Goal: Book appointment/travel/reservation

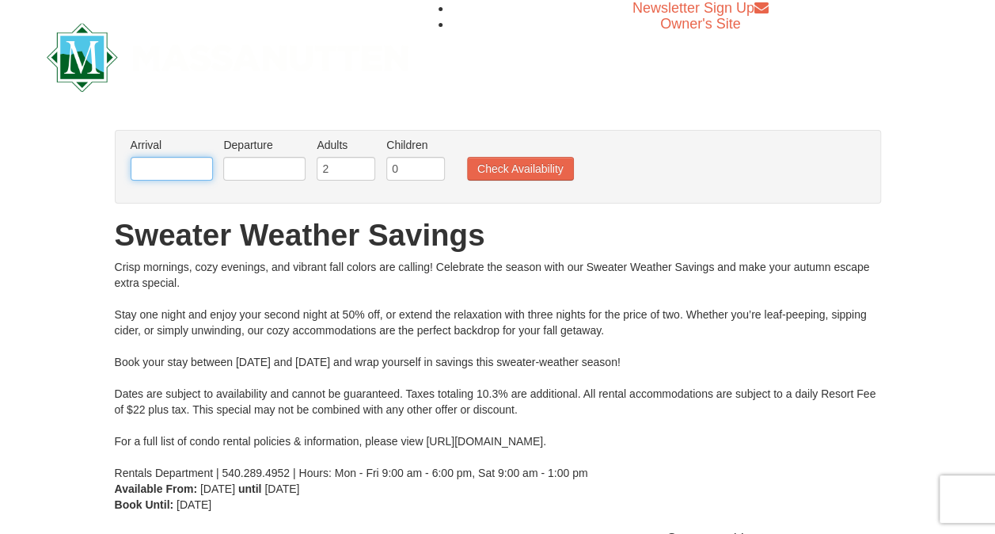
click at [188, 179] on input "text" at bounding box center [172, 169] width 82 height 24
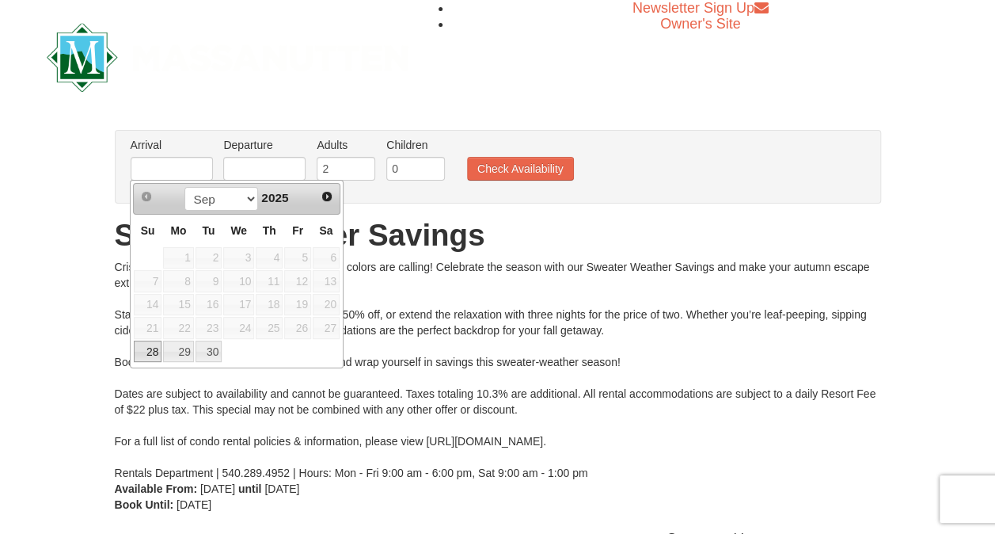
click at [340, 260] on div "Prev Next Sep Oct 2025 Su Mo Tu We Th Fr Sa 1 2 3 4 5 6 7 8 9 10 11 12 13 14 15…" at bounding box center [237, 274] width 214 height 188
click at [329, 260] on span "6" at bounding box center [326, 258] width 27 height 22
click at [329, 194] on span "Next" at bounding box center [327, 196] width 13 height 13
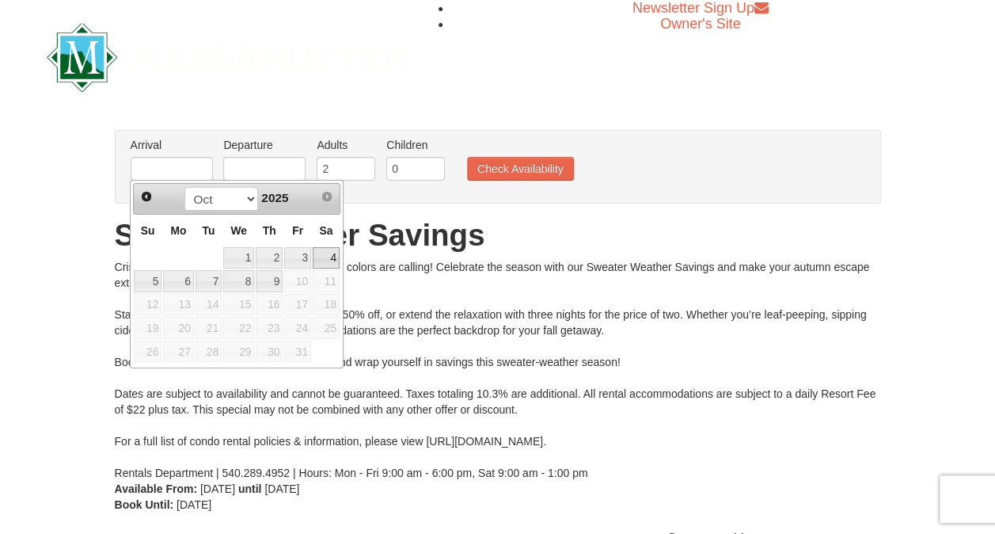
click at [313, 259] on link "4" at bounding box center [326, 258] width 27 height 22
type input "10/04/2025"
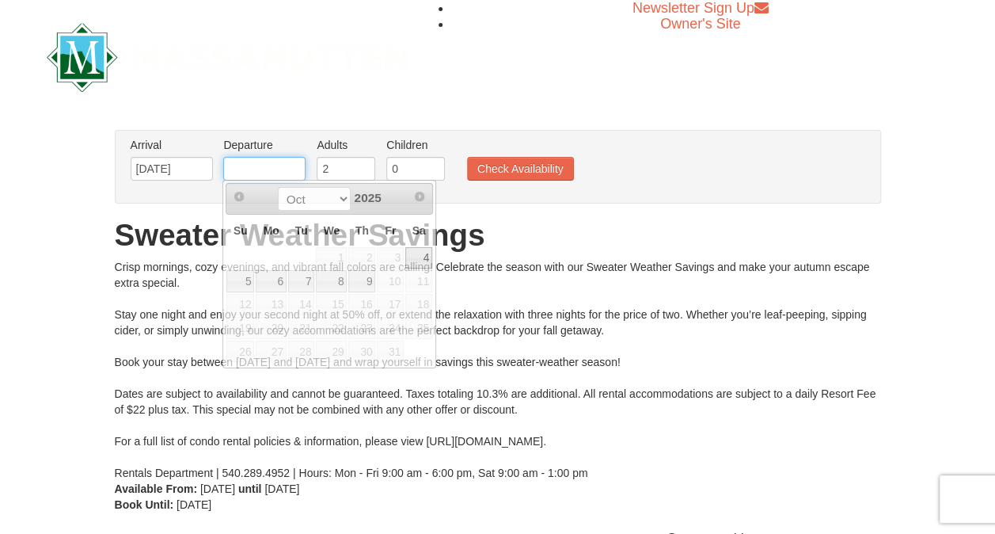
click at [271, 177] on input "text" at bounding box center [264, 169] width 82 height 24
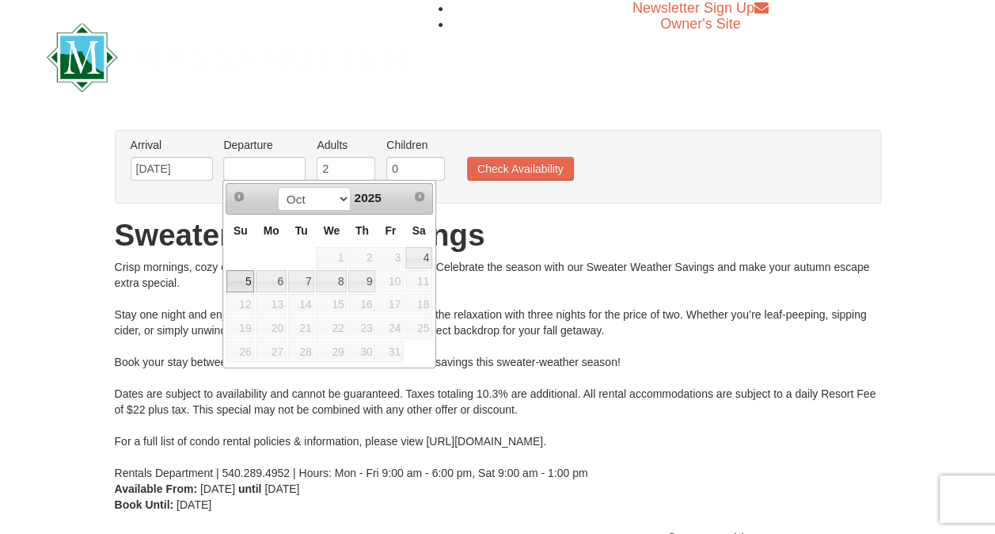
click at [245, 279] on link "5" at bounding box center [240, 281] width 28 height 22
type input "[DATE]"
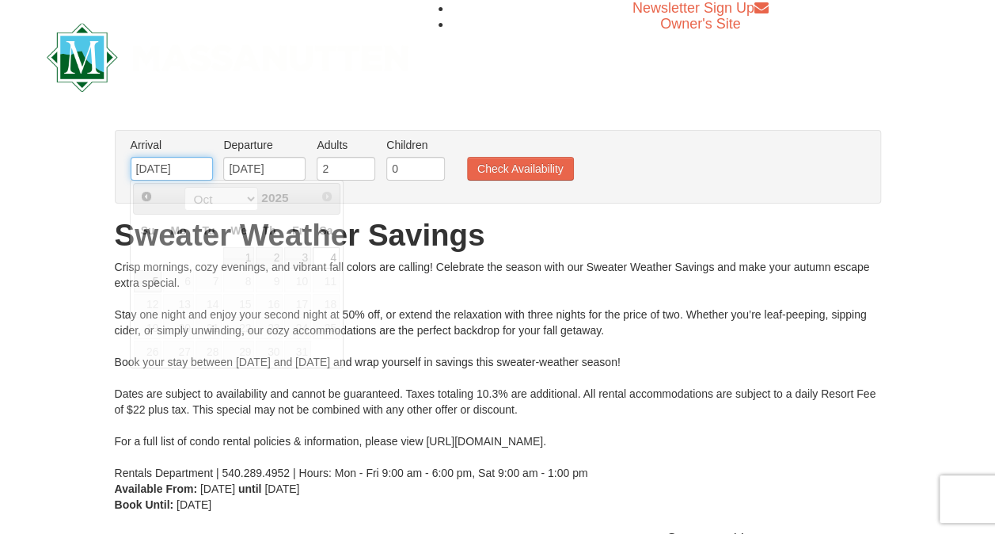
click at [196, 170] on input "10/04/2025" at bounding box center [172, 169] width 82 height 24
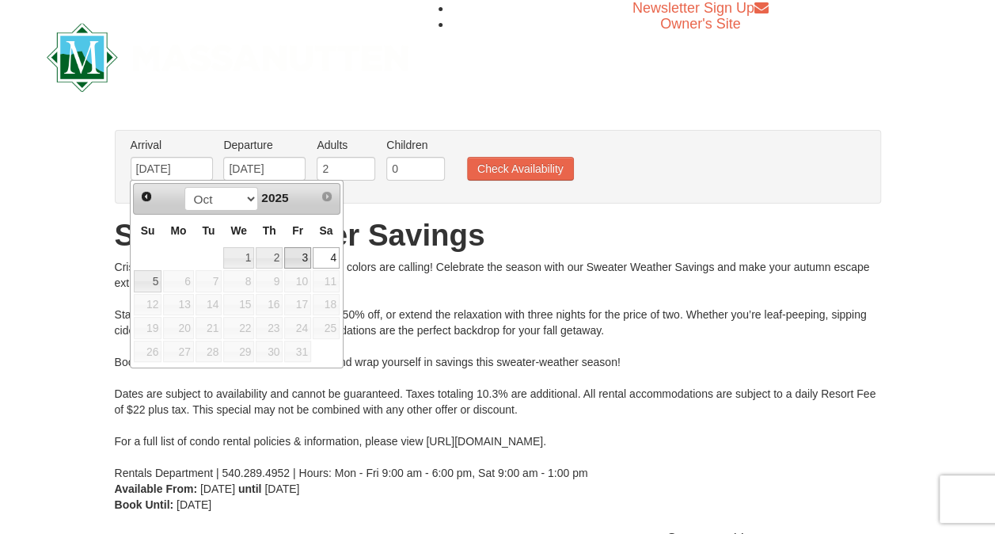
click at [310, 267] on link "3" at bounding box center [297, 258] width 27 height 22
type input "[DATE]"
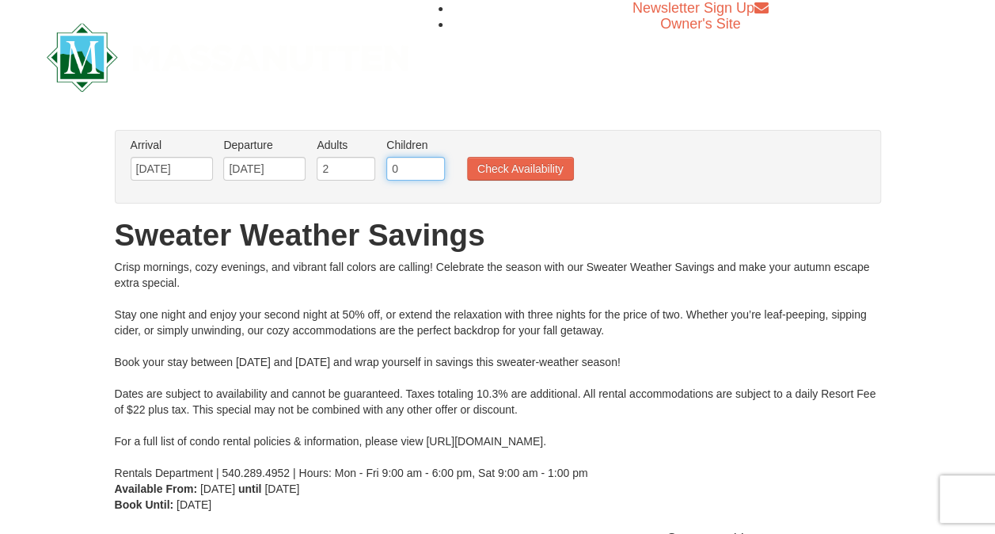
click at [430, 170] on input "0" at bounding box center [415, 169] width 59 height 24
type input "1"
click at [520, 164] on button "Check Availability" at bounding box center [520, 169] width 107 height 24
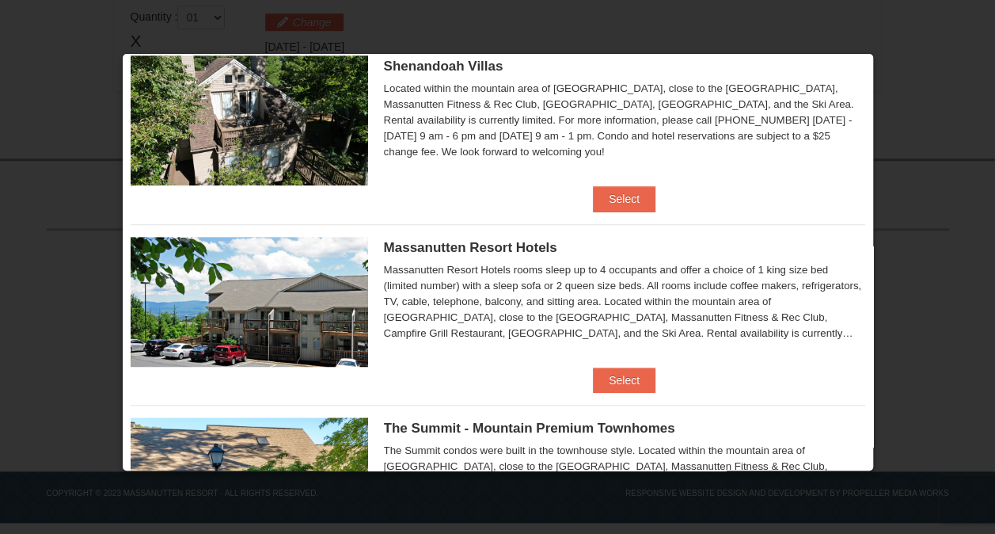
scroll to position [417, 0]
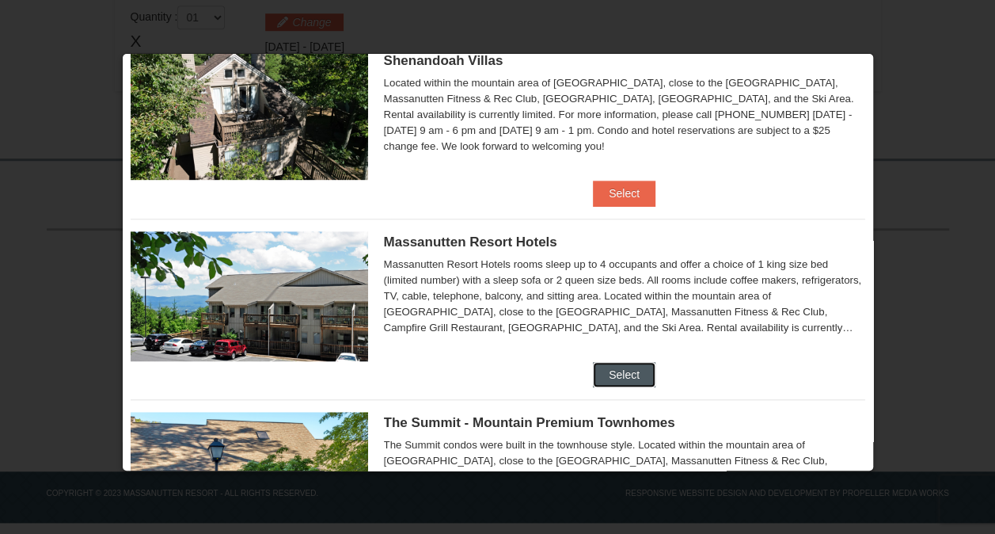
click at [625, 376] on button "Select" at bounding box center [624, 374] width 63 height 25
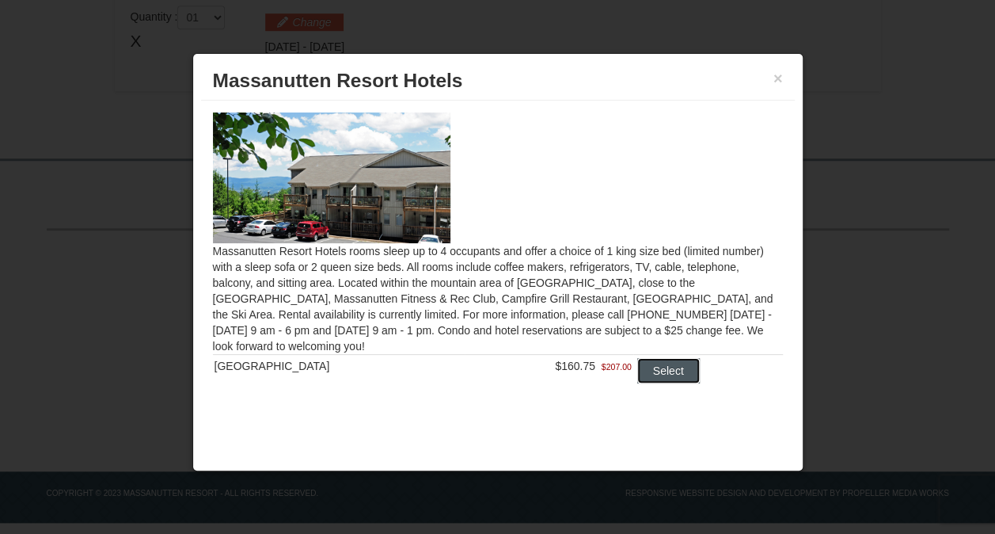
drag, startPoint x: 677, startPoint y: 371, endPoint x: 668, endPoint y: 382, distance: 13.5
click at [668, 382] on button "Select" at bounding box center [668, 370] width 63 height 25
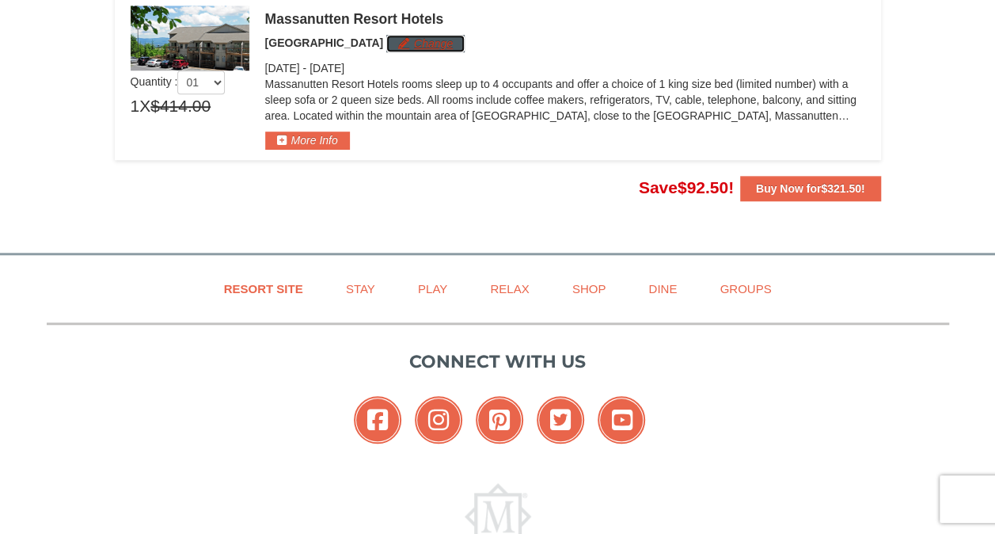
click at [402, 47] on button "Change" at bounding box center [425, 43] width 78 height 17
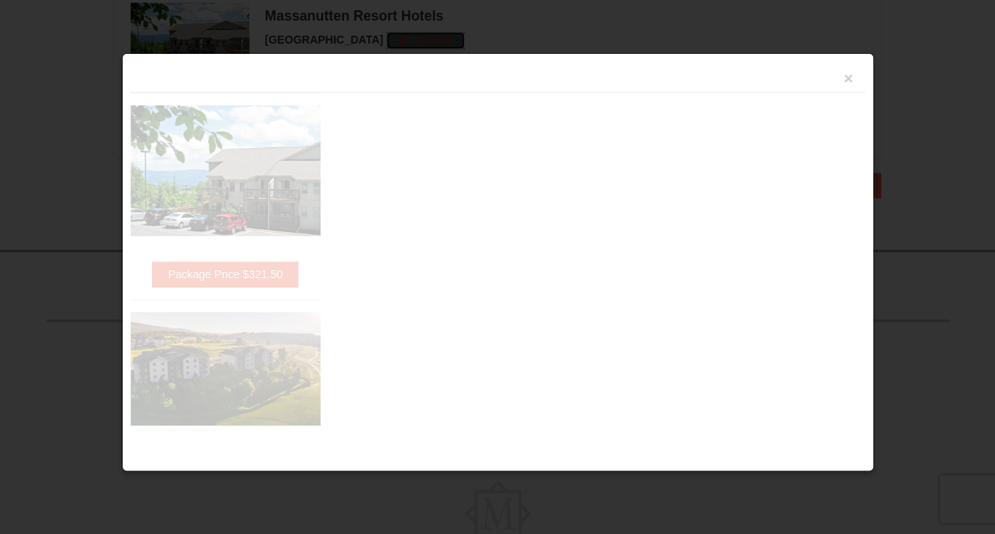
scroll to position [565, 0]
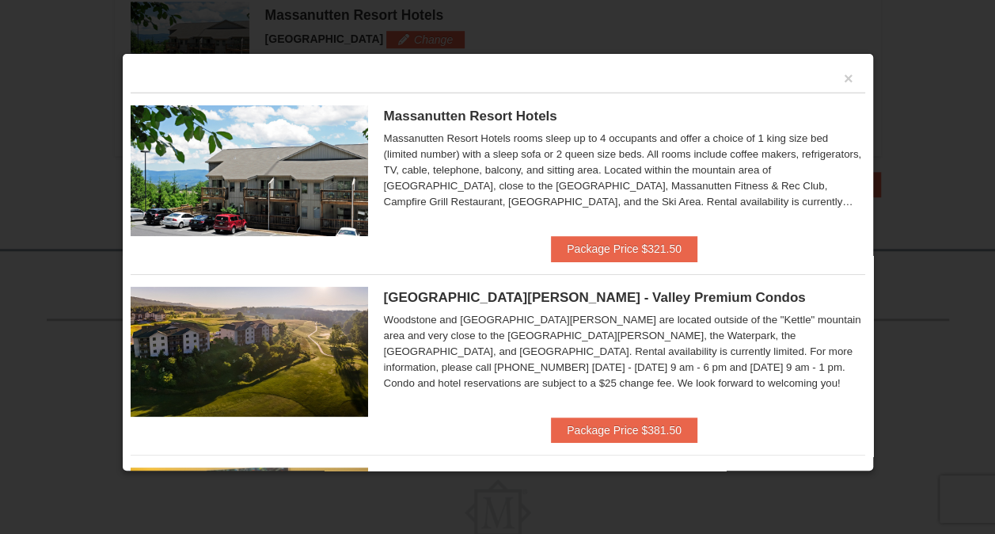
click at [511, 321] on div "Woodstone and [GEOGRAPHIC_DATA][PERSON_NAME] are located outside of the "Kettle…" at bounding box center [624, 351] width 481 height 79
click at [607, 252] on button "Package Price $321.50" at bounding box center [624, 248] width 146 height 25
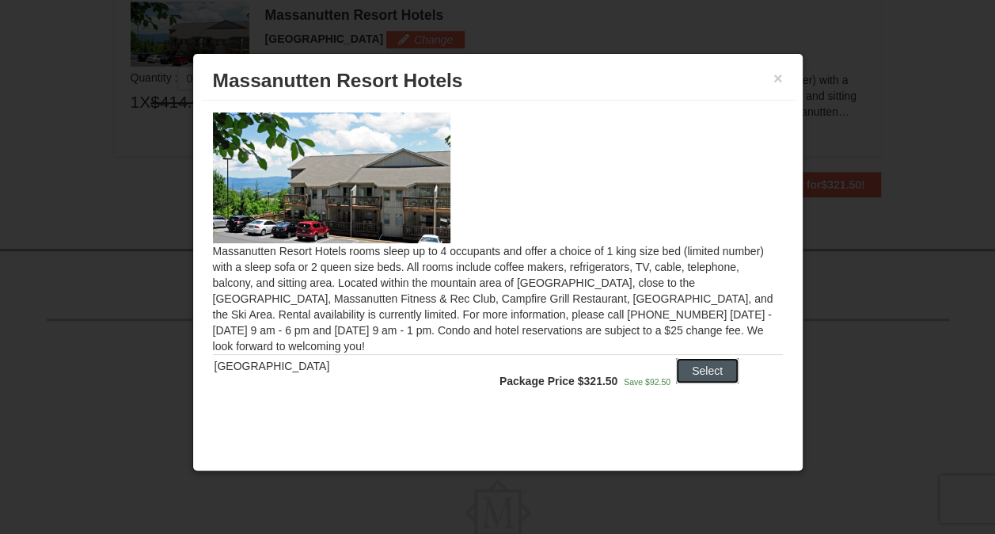
click at [689, 376] on button "Select" at bounding box center [707, 370] width 63 height 25
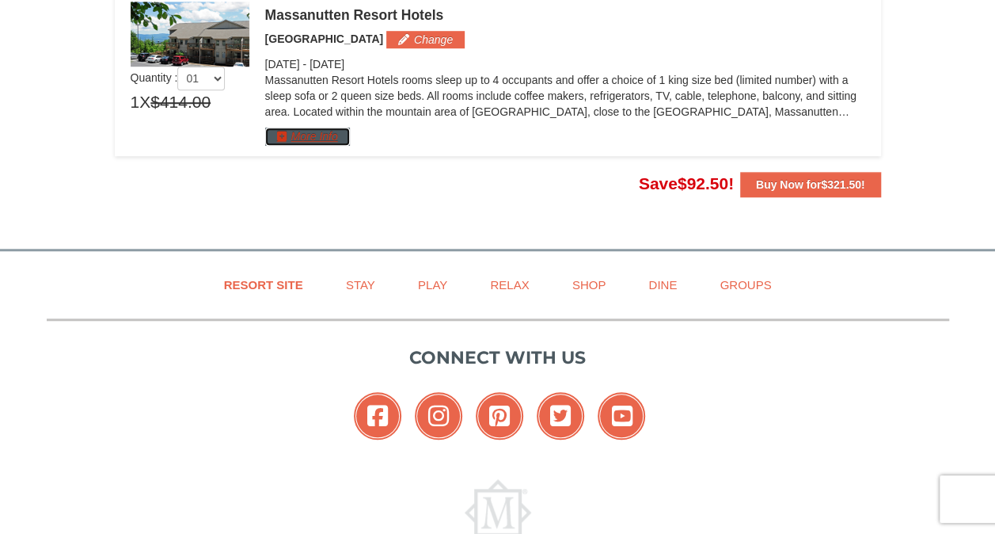
click at [325, 140] on button "More Info" at bounding box center [307, 135] width 85 height 17
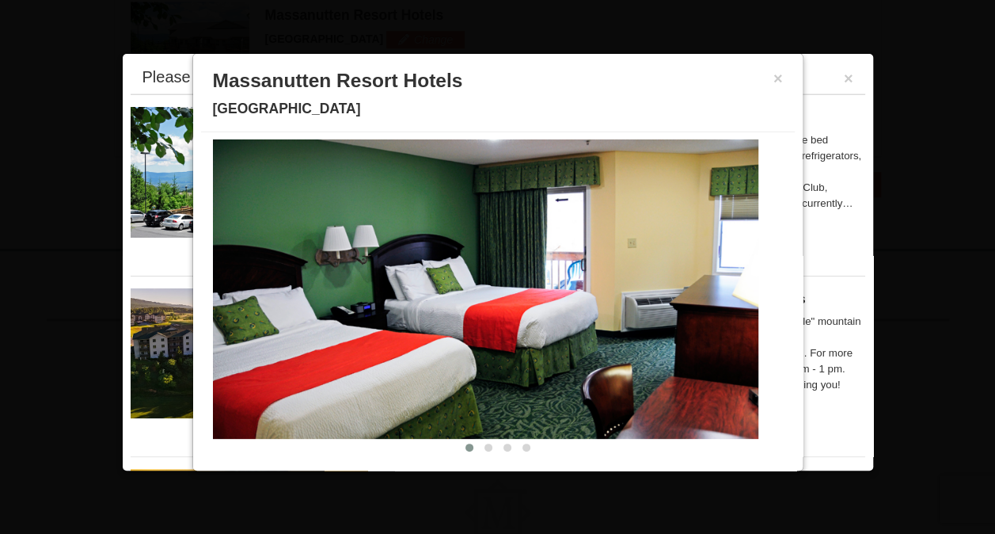
scroll to position [60, 0]
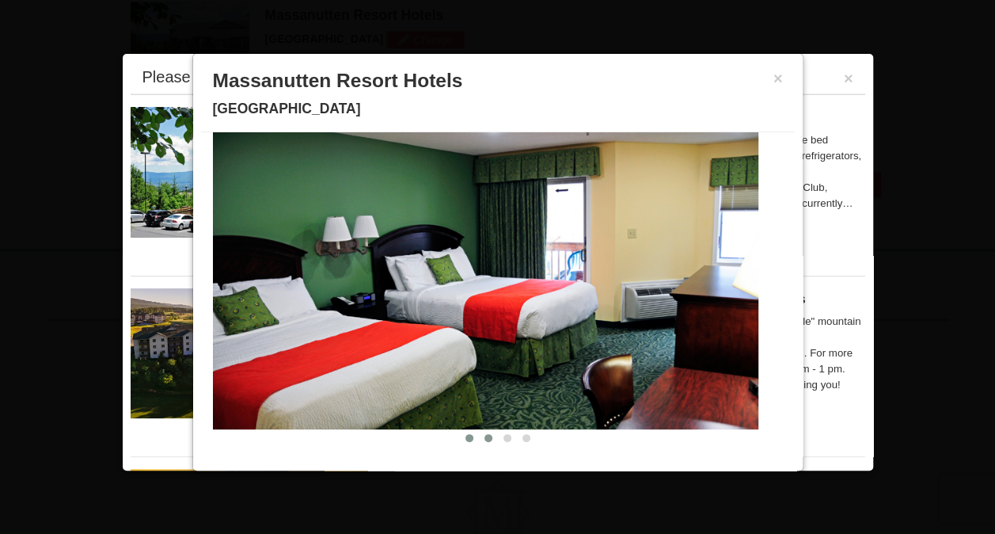
click at [480, 437] on button at bounding box center [488, 438] width 19 height 16
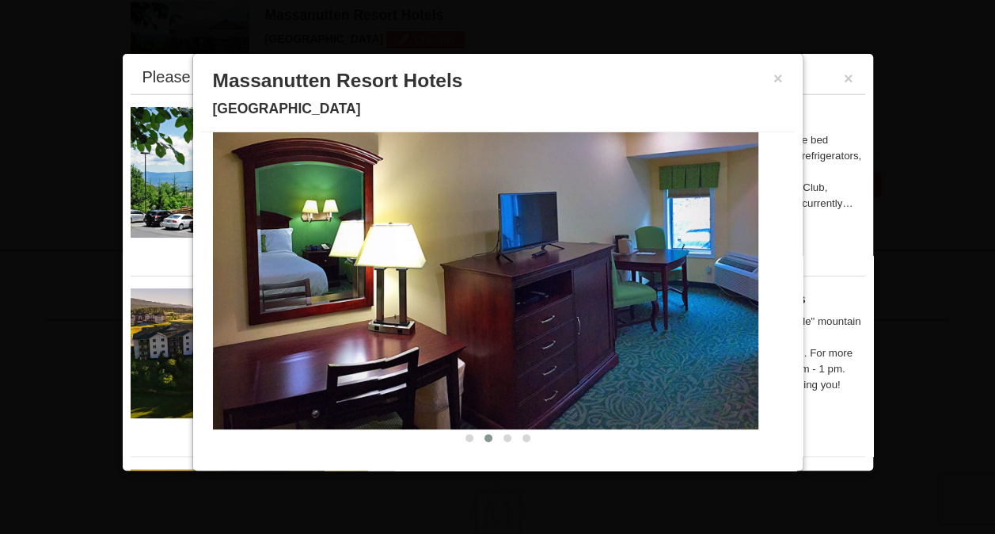
click at [480, 437] on button at bounding box center [488, 438] width 19 height 16
click at [503, 437] on span at bounding box center [507, 438] width 8 height 8
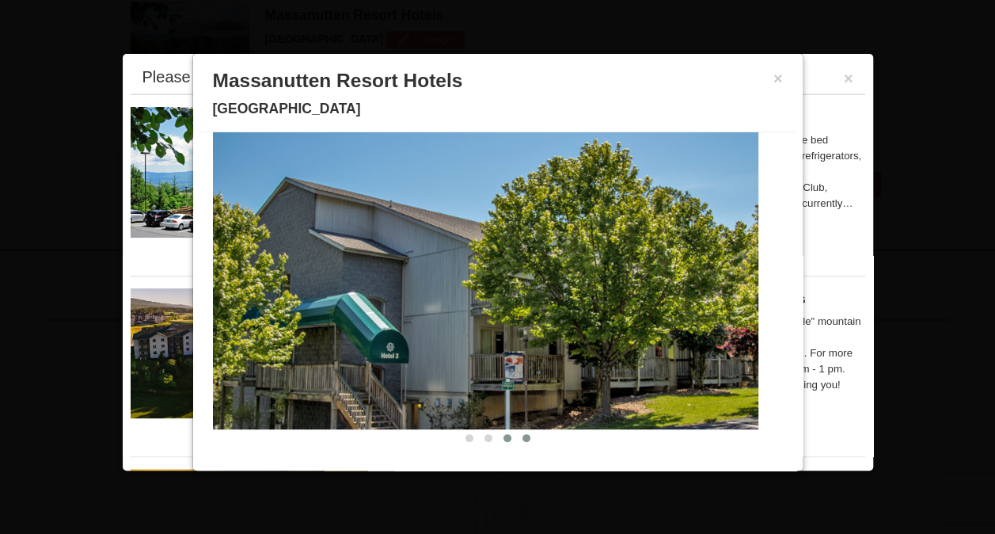
click at [522, 439] on span at bounding box center [526, 438] width 8 height 8
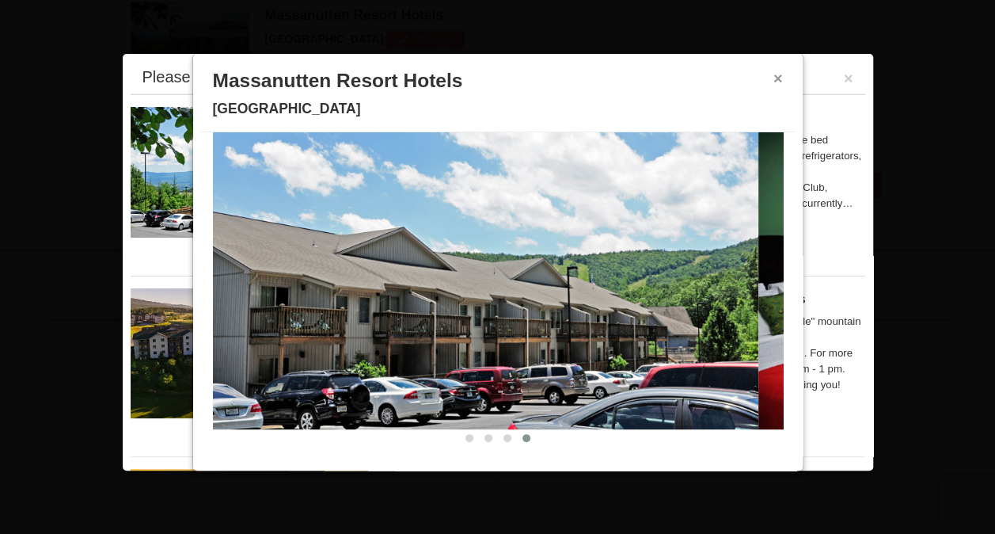
click at [773, 78] on button "×" at bounding box center [777, 78] width 9 height 16
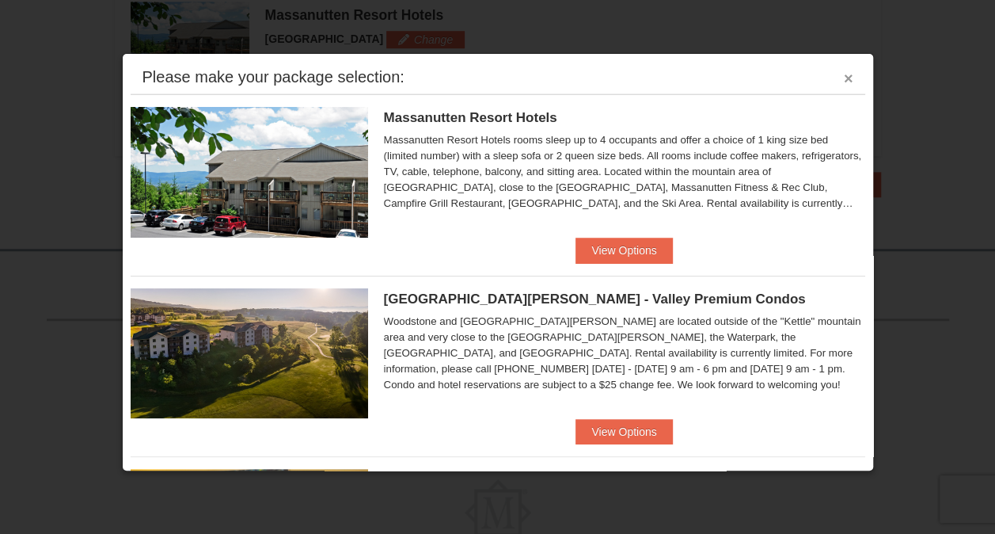
click at [844, 78] on button "×" at bounding box center [848, 78] width 9 height 16
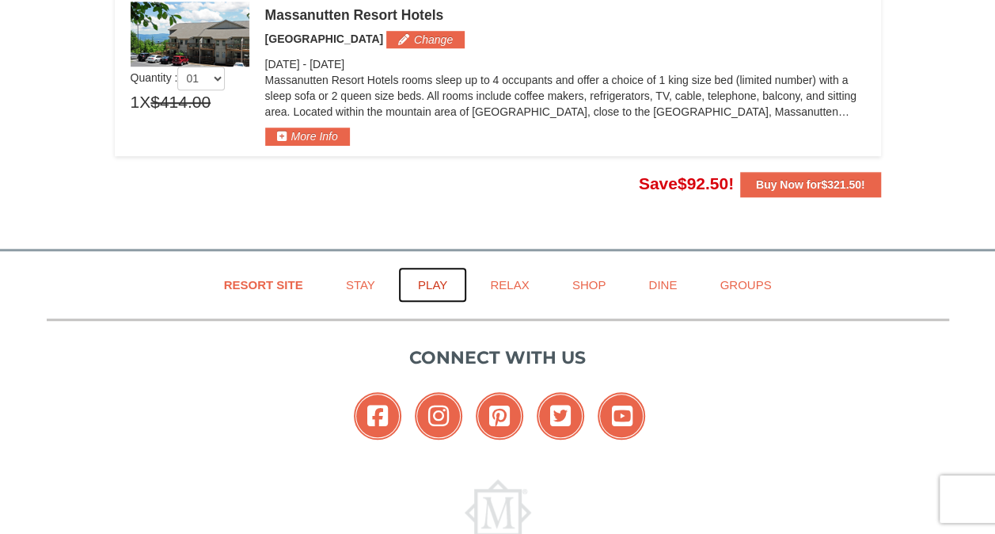
click at [436, 285] on link "Play" at bounding box center [432, 285] width 69 height 36
